Goal: Information Seeking & Learning: Learn about a topic

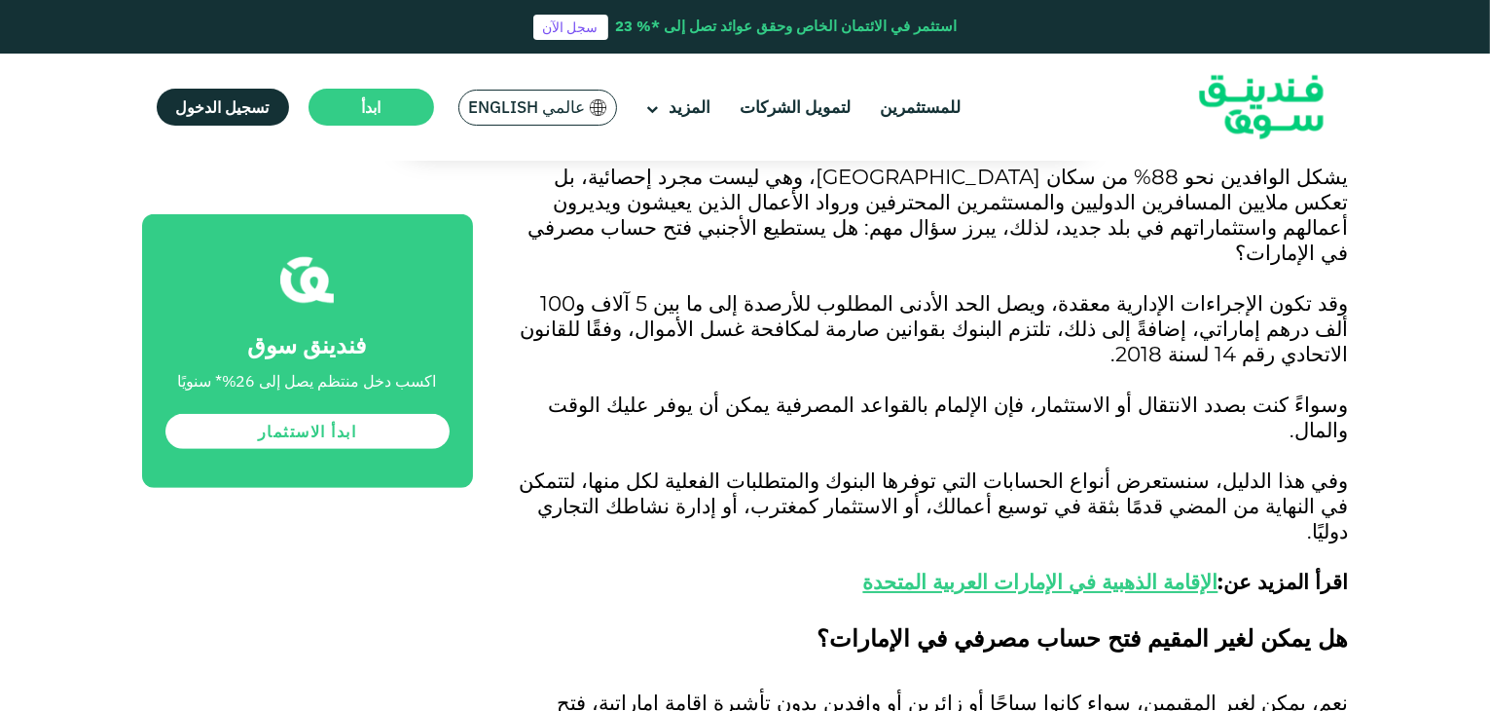
scroll to position [974, 0]
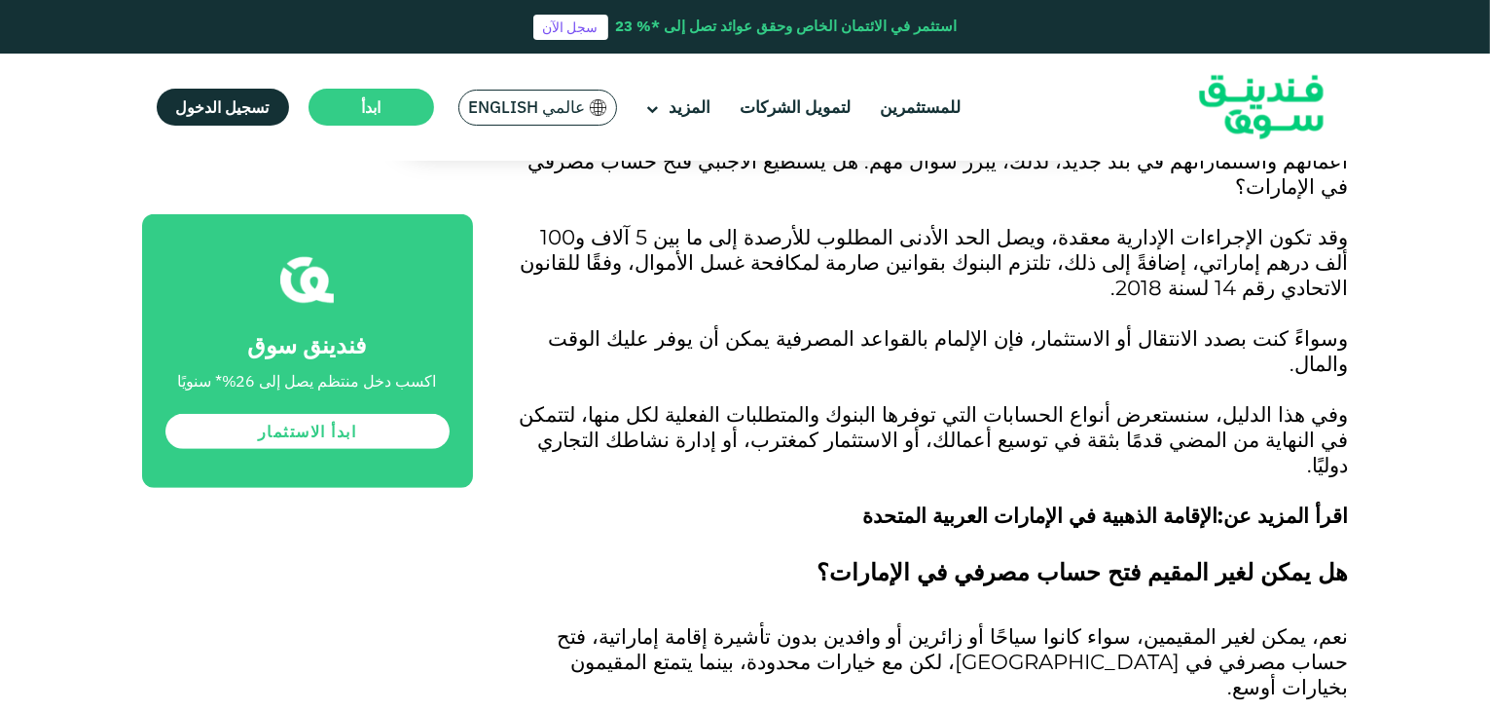
click at [999, 502] on link "الإقامة الذهبية في الإمارات العربية المتحدة" at bounding box center [1040, 514] width 355 height 25
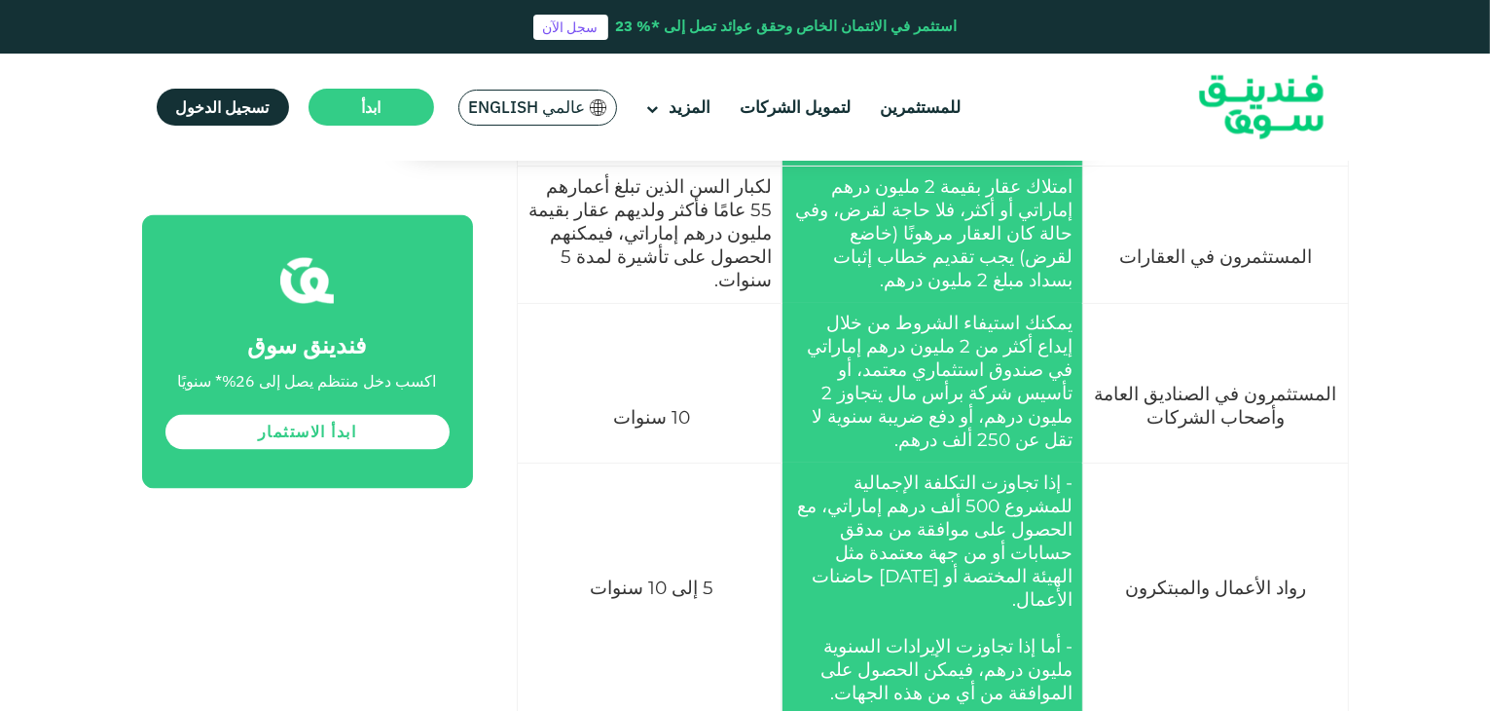
scroll to position [3602, 0]
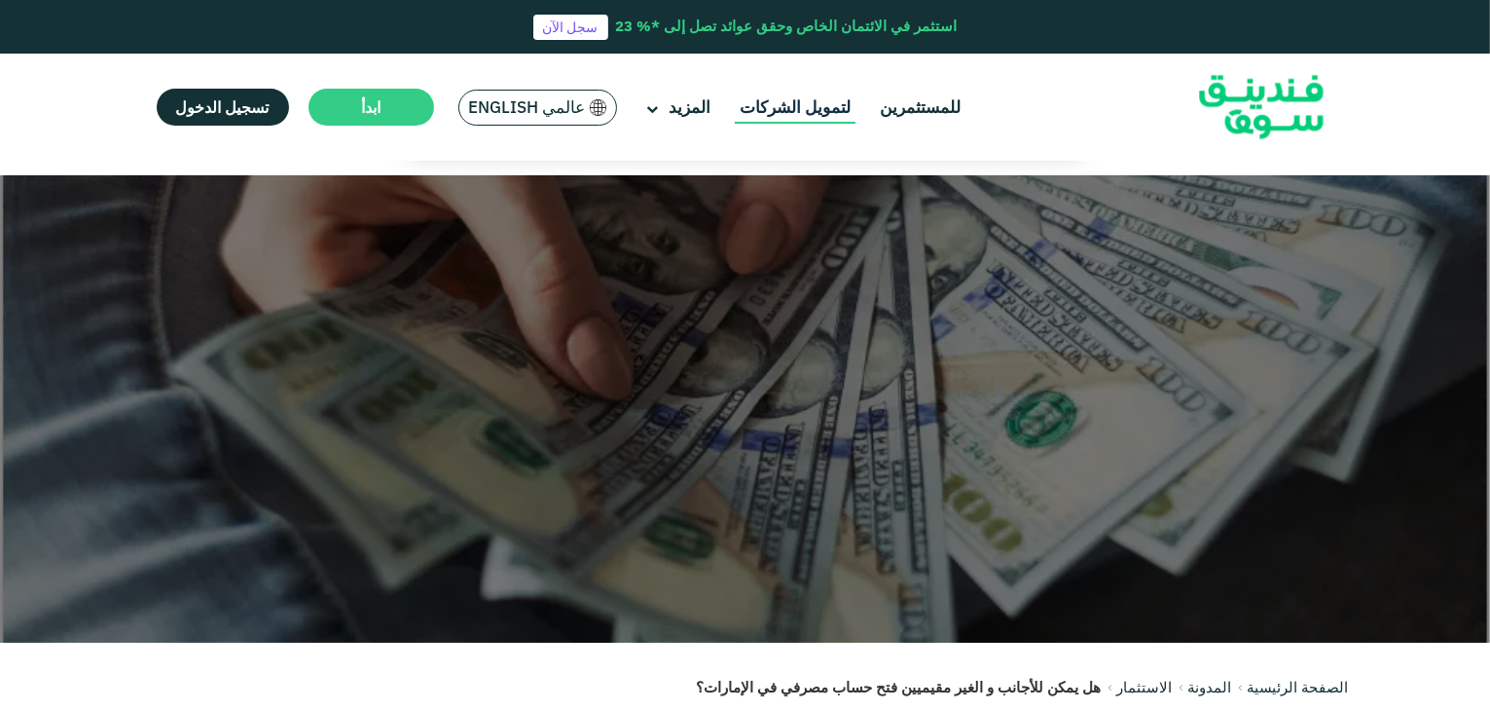
click at [771, 106] on link "لتمويل الشركات" at bounding box center [795, 108] width 121 height 32
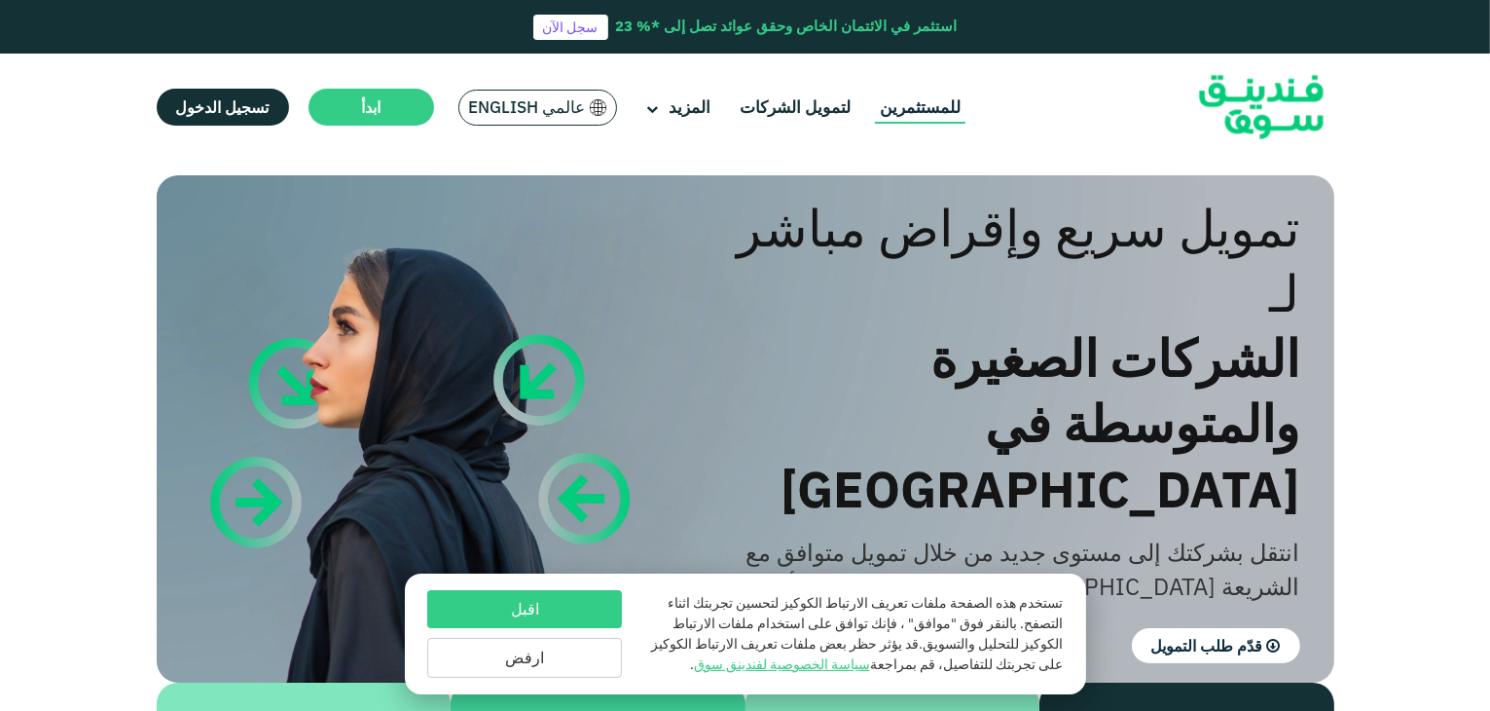
click at [930, 110] on link "للمستثمرين" at bounding box center [920, 108] width 91 height 32
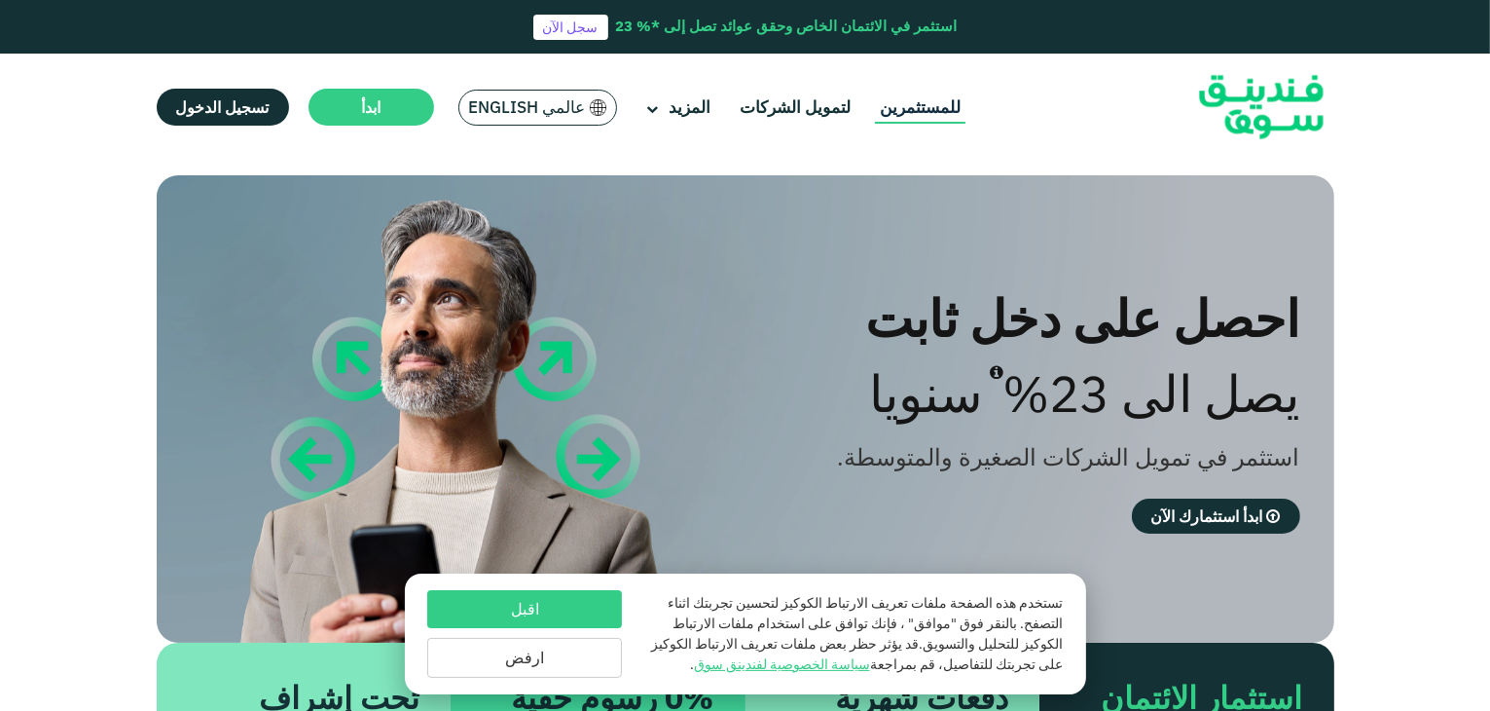
click at [875, 122] on link "للمستثمرين" at bounding box center [920, 108] width 91 height 32
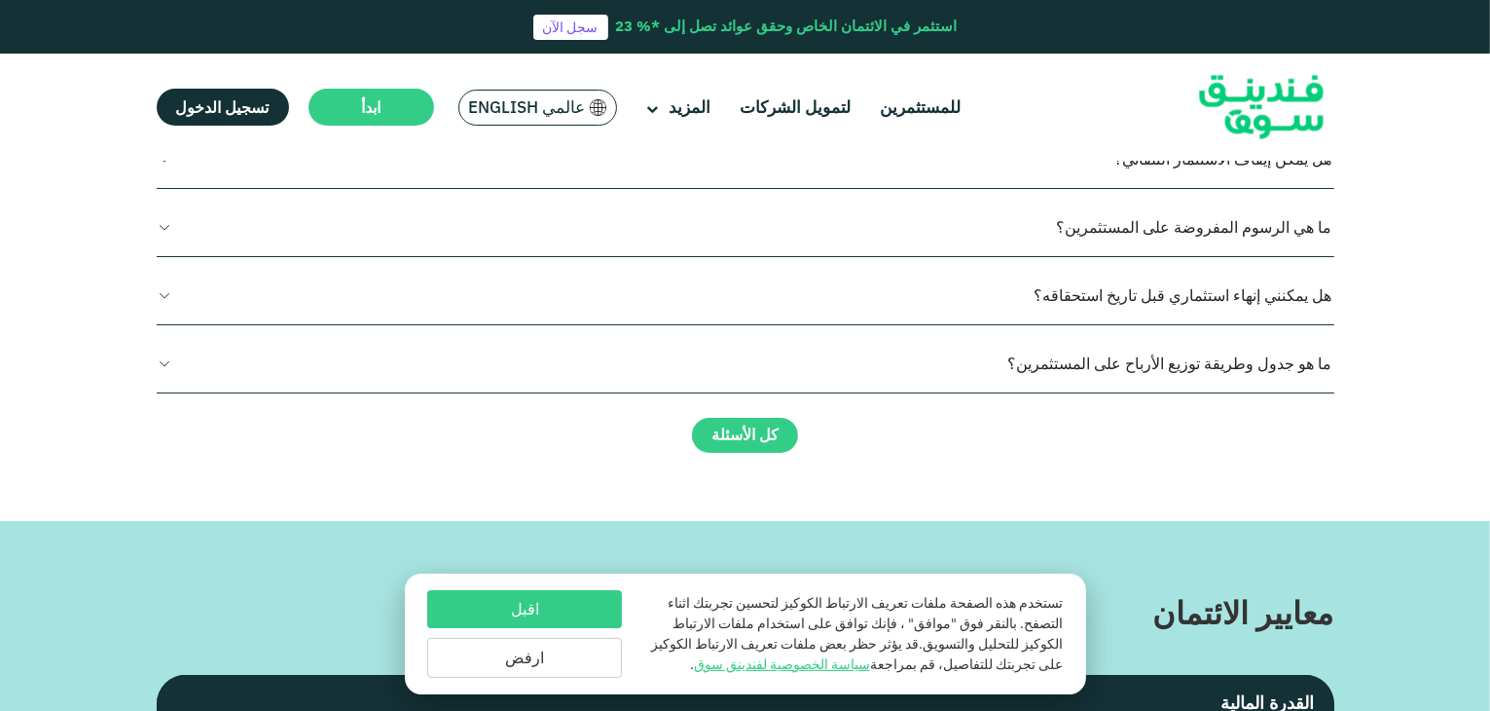
scroll to position [1947, 0]
